Goal: Find specific page/section: Find specific page/section

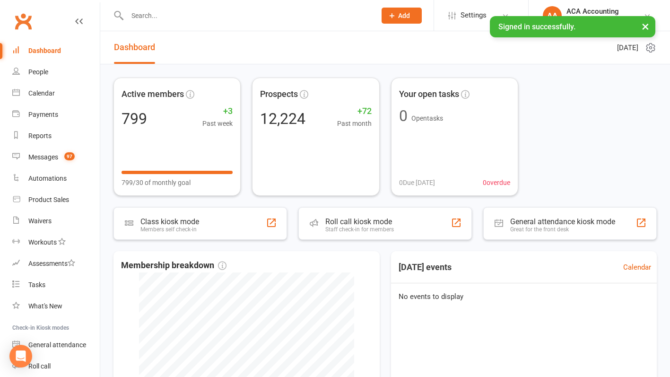
click at [213, 14] on input "text" at bounding box center [246, 15] width 245 height 13
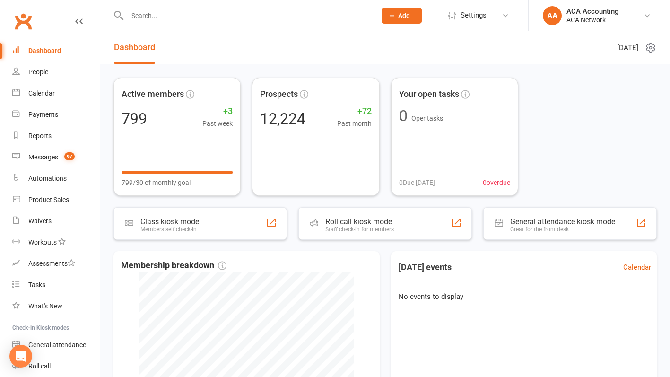
paste input "40509198"
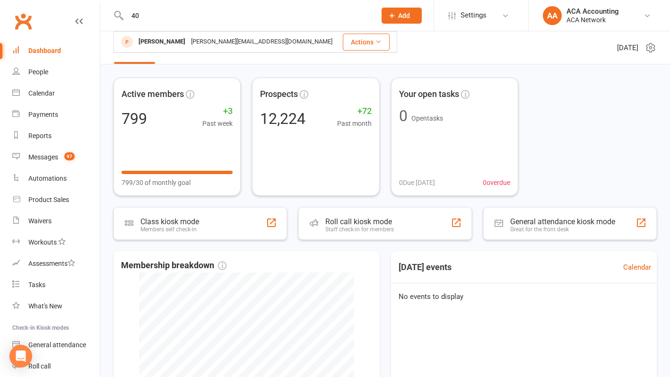
type input "4"
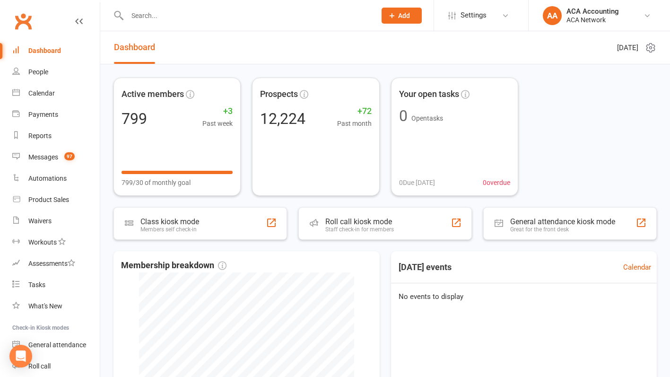
paste input "[PERSON_NAME][EMAIL_ADDRESS][PERSON_NAME][DOMAIN_NAME]"
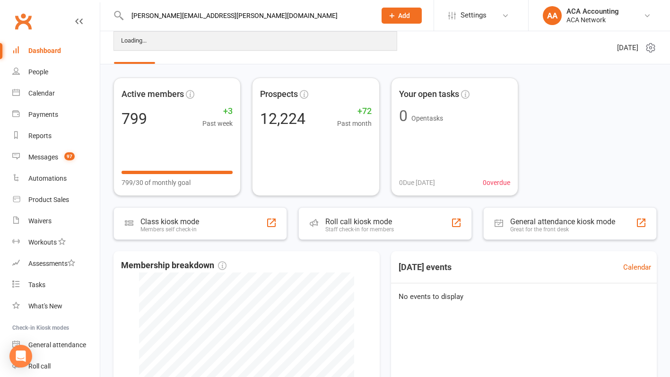
type input "[PERSON_NAME][EMAIL_ADDRESS][PERSON_NAME][DOMAIN_NAME]"
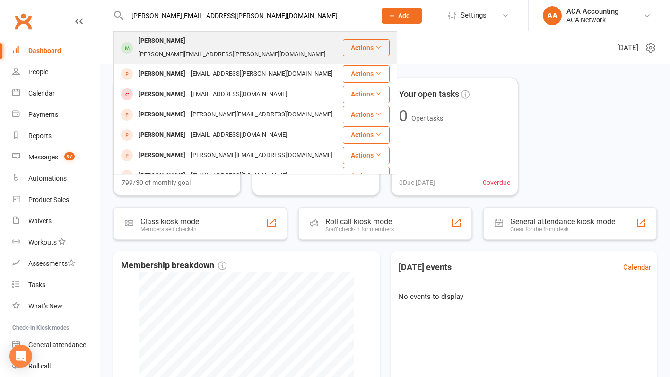
click at [185, 40] on div "[PERSON_NAME]" at bounding box center [162, 41] width 53 height 14
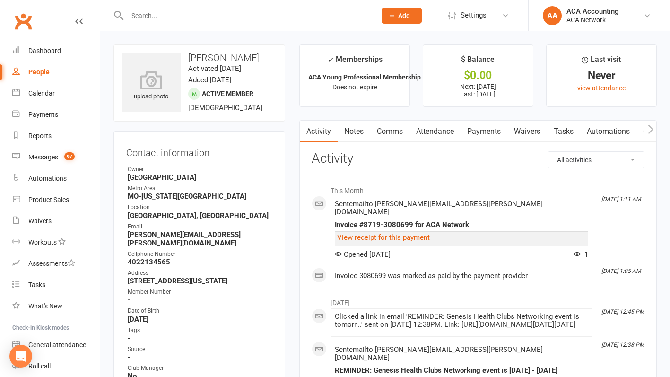
click at [270, 296] on strong "-" at bounding box center [200, 300] width 145 height 9
click at [266, 296] on strong "-" at bounding box center [200, 300] width 145 height 9
click at [649, 14] on icon at bounding box center [648, 16] width 8 height 8
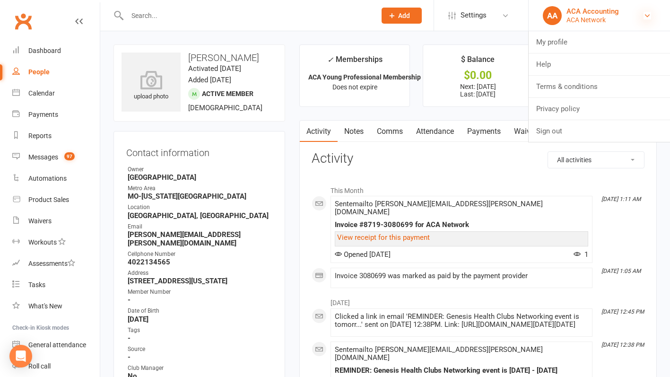
click at [649, 14] on icon at bounding box center [648, 16] width 8 height 8
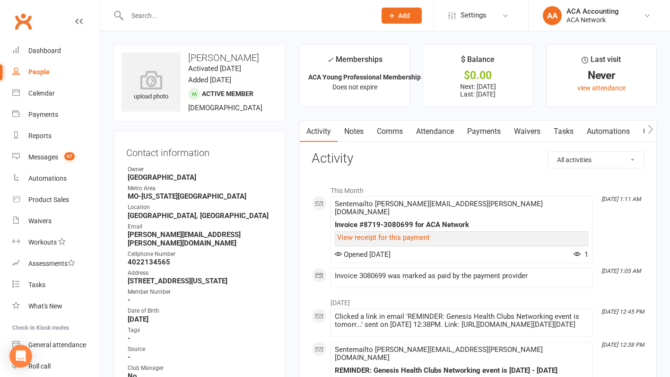
click at [256, 172] on div "Owner" at bounding box center [200, 169] width 145 height 9
